Goal: Transaction & Acquisition: Subscribe to service/newsletter

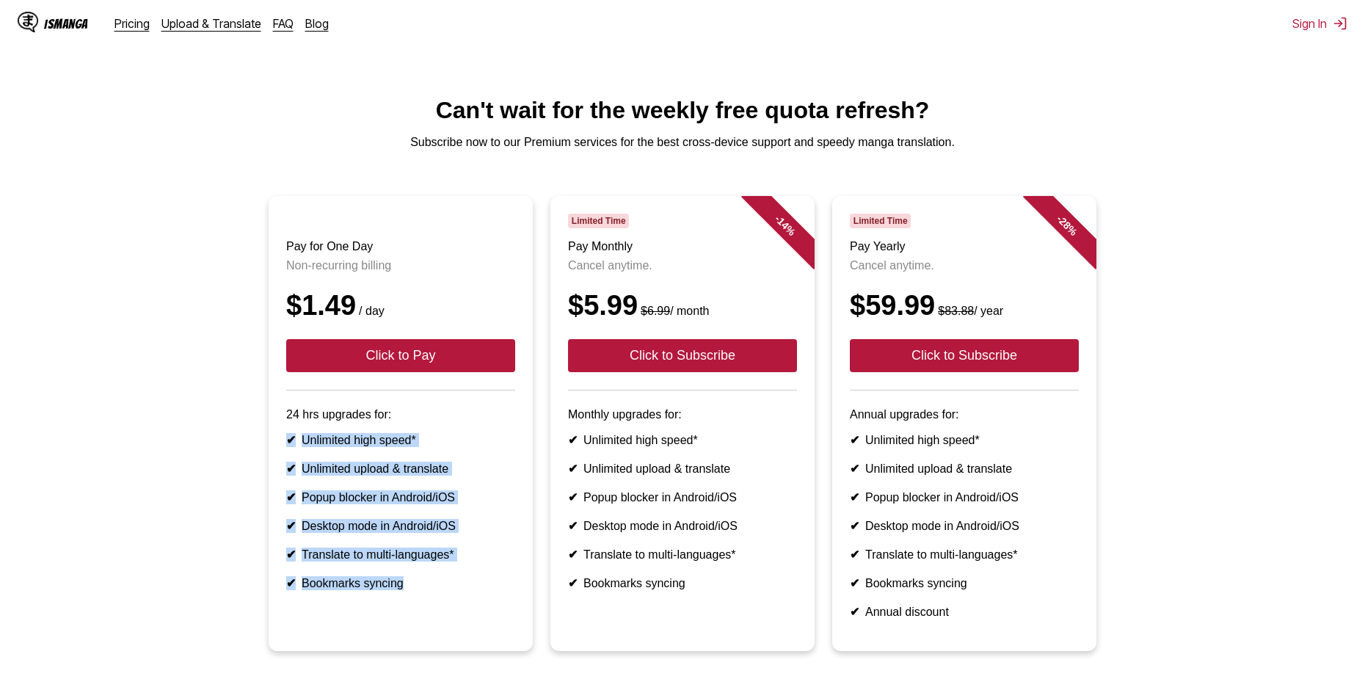
drag, startPoint x: 296, startPoint y: 448, endPoint x: 431, endPoint y: 637, distance: 232.1
click at [431, 637] on article "Pay for One Day Non-recurring billing $1.49 / day Click to Pay 24 hrs upgrades …" at bounding box center [401, 423] width 264 height 455
copy ul "✔ Unlimited high speed* ✔ Unlimited upload & translate ✔ Popup blocker in Andro…"
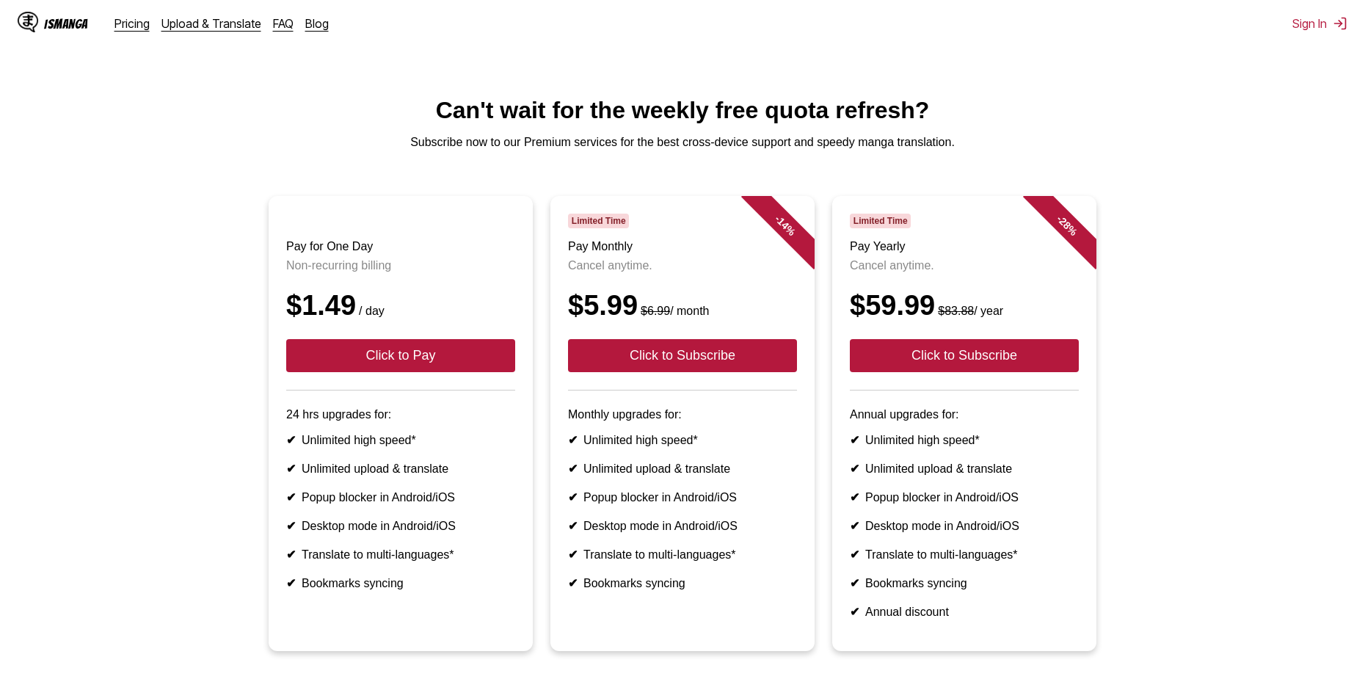
click at [235, 314] on ul "Pay for One Day Non-recurring billing $1.49 / day Click to Pay 24 hrs upgrades …" at bounding box center [682, 432] width 1341 height 472
drag, startPoint x: 289, startPoint y: 256, endPoint x: 368, endPoint y: 250, distance: 79.4
click at [368, 250] on h3 "Pay for One Day" at bounding box center [400, 246] width 229 height 13
click at [392, 285] on header "Pay for One Day Non-recurring billing $1.49 / day Click to Pay" at bounding box center [400, 301] width 229 height 177
drag, startPoint x: 399, startPoint y: 275, endPoint x: 273, endPoint y: 255, distance: 127.7
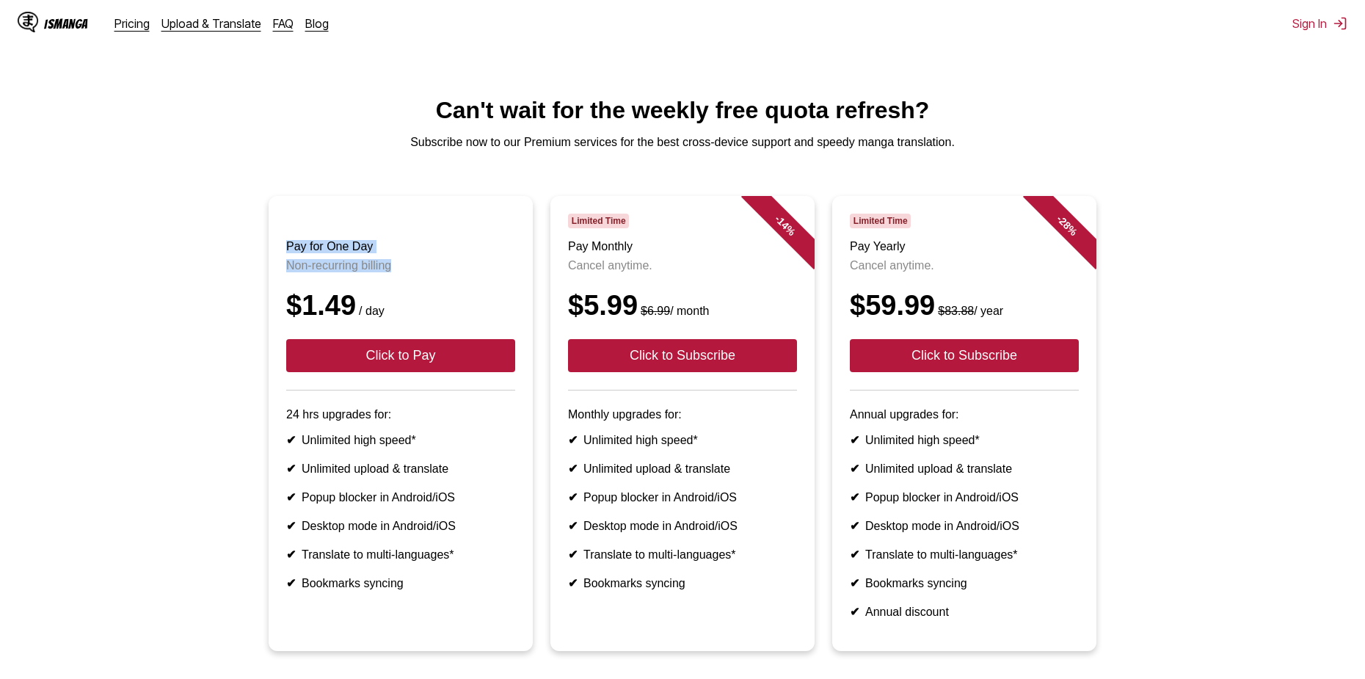
click at [273, 255] on article "Pay for One Day Non-recurring billing $1.49 / day Click to Pay 24 hrs upgrades …" at bounding box center [401, 423] width 264 height 455
copy header "Pay for One Day Non-recurring billing"
click at [263, 291] on li "Pay for One Day Non-recurring billing $1.49 / day Click to Pay 24 hrs upgrades …" at bounding box center [401, 423] width 282 height 455
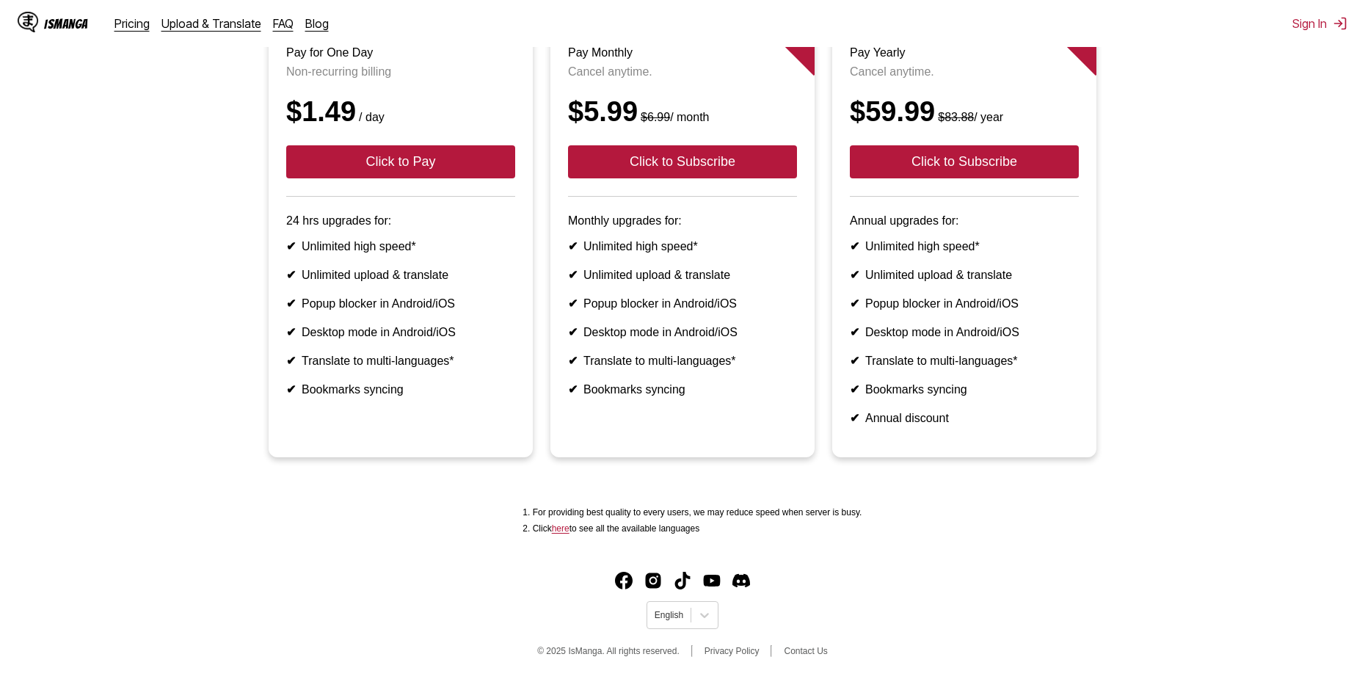
scroll to position [73, 0]
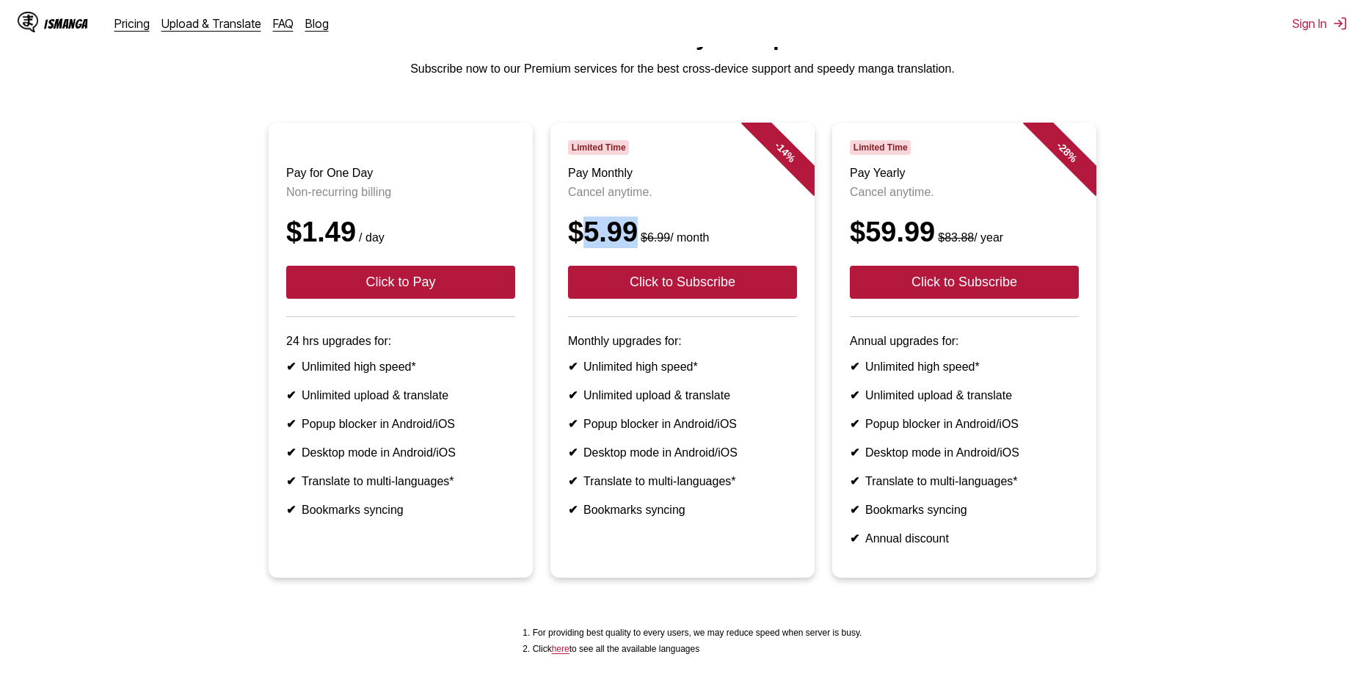
drag, startPoint x: 618, startPoint y: 249, endPoint x: 587, endPoint y: 250, distance: 31.6
click at [587, 248] on div "$5.99 $6.99 / month" at bounding box center [682, 232] width 229 height 32
click at [556, 239] on article "- 14 % Limited Time Pay Monthly Cancel anytime. $5.99 $6.99 / month Click to Su…" at bounding box center [682, 350] width 264 height 455
click at [560, 239] on article "- 14 % Limited Time Pay Monthly Cancel anytime. $5.99 $6.99 / month Click to Su…" at bounding box center [682, 350] width 264 height 455
click at [658, 244] on div "$5.99 $6.99 / month" at bounding box center [682, 232] width 229 height 32
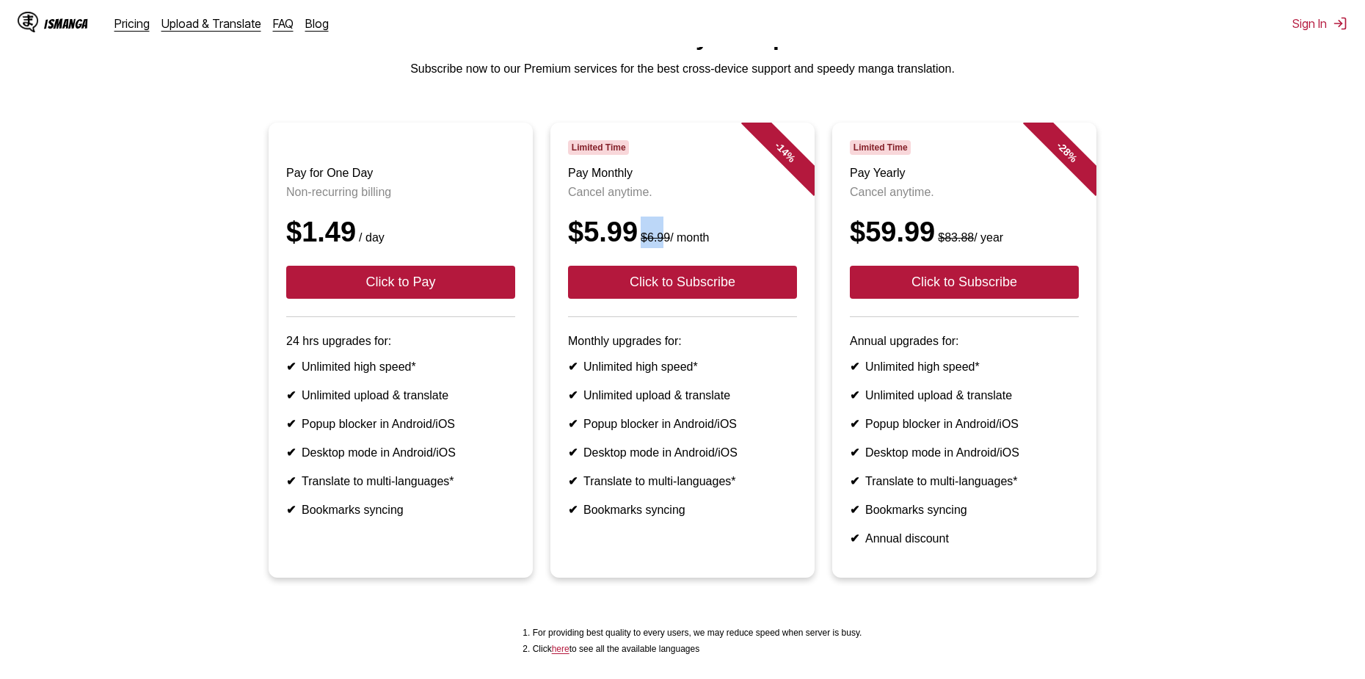
click at [658, 244] on div "$5.99 $6.99 / month" at bounding box center [682, 232] width 229 height 32
click at [629, 243] on div "$5.99 $6.99 / month" at bounding box center [682, 232] width 229 height 32
click at [627, 243] on div "$5.99 $6.99 / month" at bounding box center [682, 232] width 229 height 32
click at [668, 244] on small "$6.99 / month" at bounding box center [673, 237] width 71 height 12
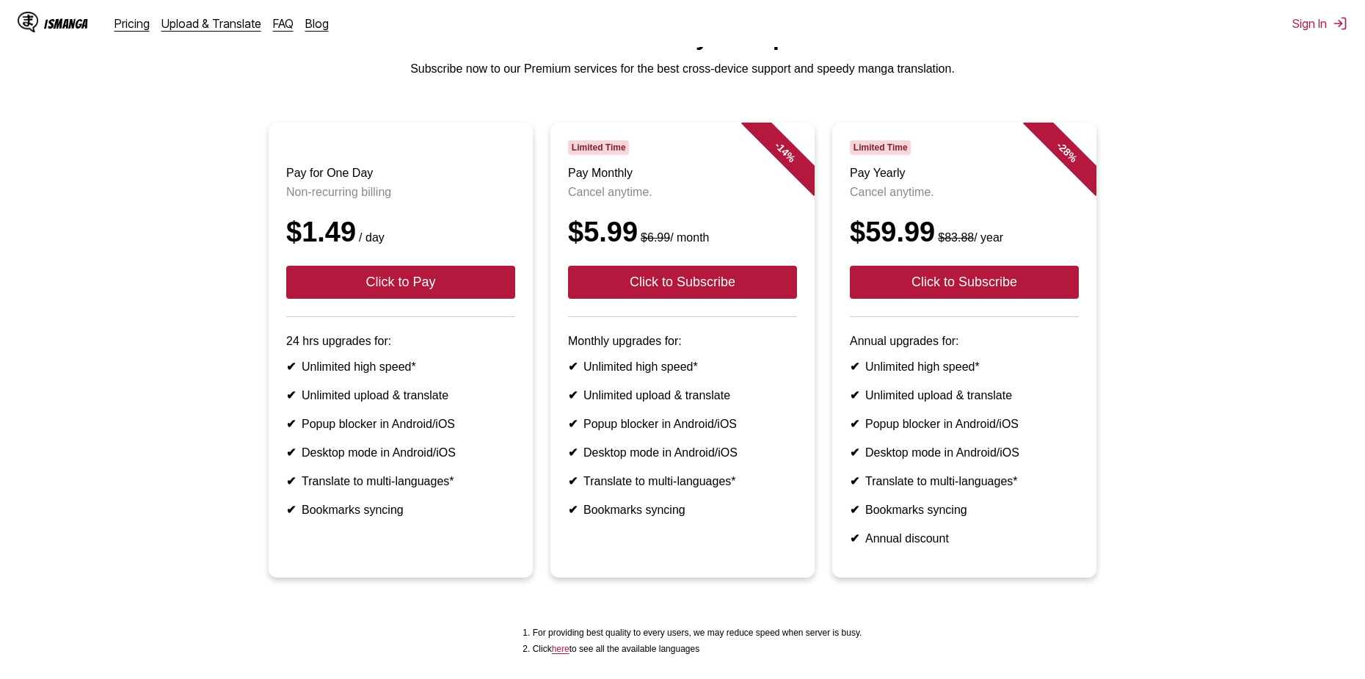
scroll to position [0, 0]
